Goal: Transaction & Acquisition: Obtain resource

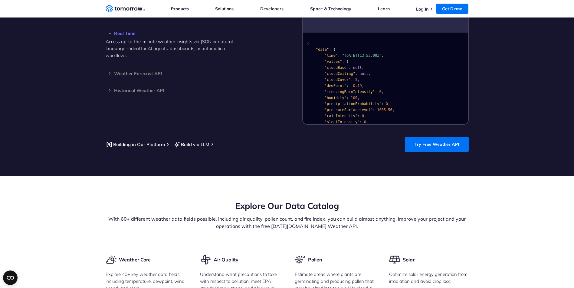
scroll to position [605, 0]
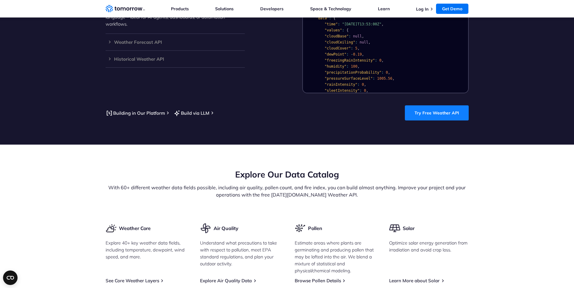
click at [427, 109] on link "Try Free Weather API" at bounding box center [437, 113] width 64 height 15
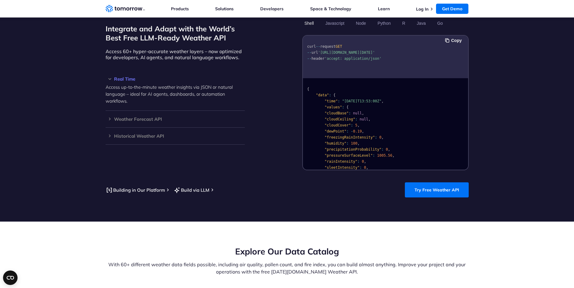
scroll to position [454, 0]
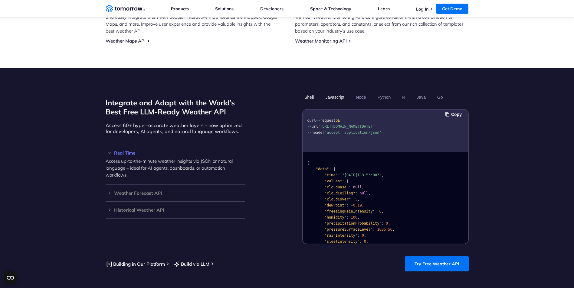
click at [331, 92] on button "Javascript" at bounding box center [334, 97] width 23 height 10
click at [314, 92] on button "Shell" at bounding box center [309, 97] width 14 height 10
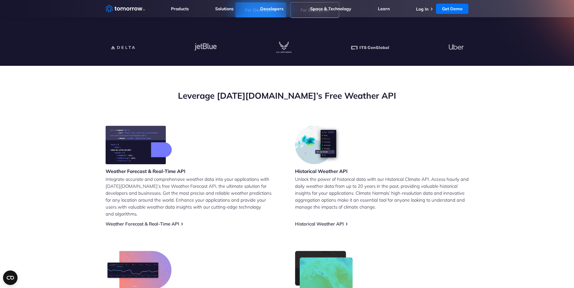
scroll to position [151, 0]
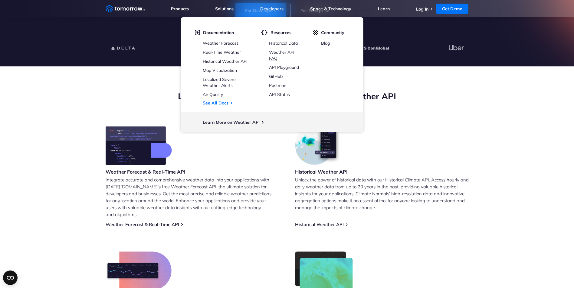
click at [284, 52] on link "Weather API FAQ" at bounding box center [281, 55] width 25 height 11
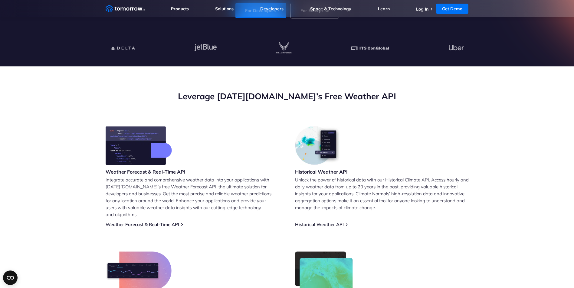
click at [133, 145] on img at bounding box center [139, 145] width 66 height 39
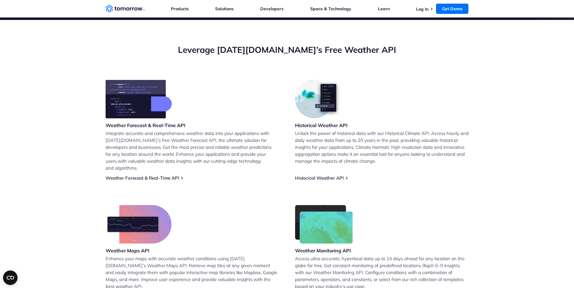
scroll to position [272, 0]
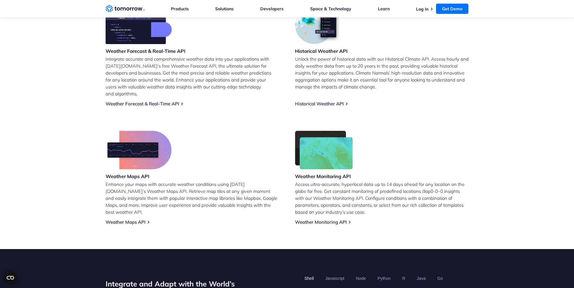
click at [161, 94] on div "Weather Forecast & Real-Time API Integrate accurate and comprehensive weather d…" at bounding box center [193, 55] width 174 height 101
click at [161, 101] on link "Weather Forecast & Real-Time API" at bounding box center [142, 104] width 73 height 6
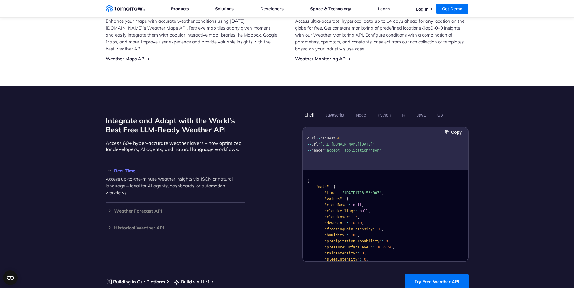
scroll to position [545, 0]
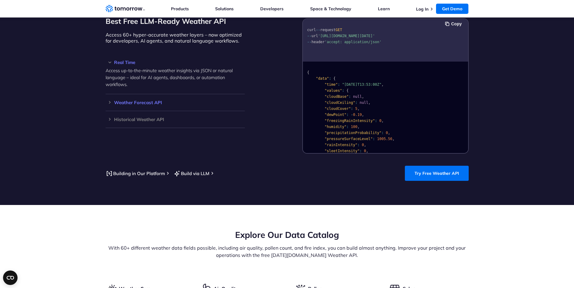
click at [109, 94] on div "Weather Forecast API Access ultra-accurate, hyperlocal data up to 14 days in th…" at bounding box center [175, 102] width 139 height 17
click at [111, 99] on div "Weather Forecast API Access ultra-accurate, hyperlocal data up to 14 days in th…" at bounding box center [175, 102] width 139 height 17
click at [107, 100] on h3 "Weather Forecast API" at bounding box center [175, 102] width 139 height 5
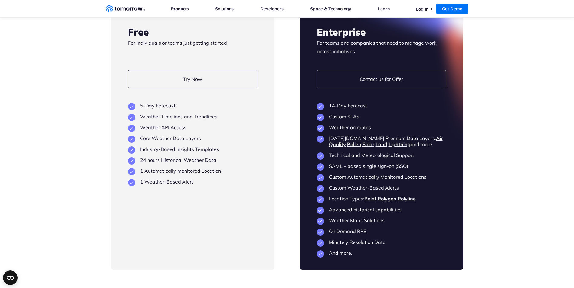
scroll to position [1422, 0]
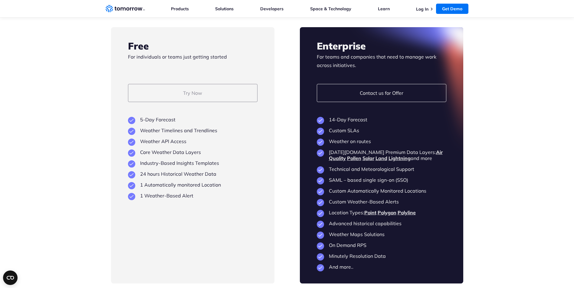
click at [184, 89] on link "Try Now" at bounding box center [192, 93] width 129 height 18
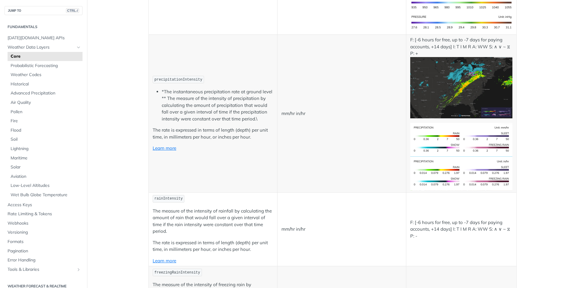
scroll to position [998, 0]
